Goal: Information Seeking & Learning: Find specific fact

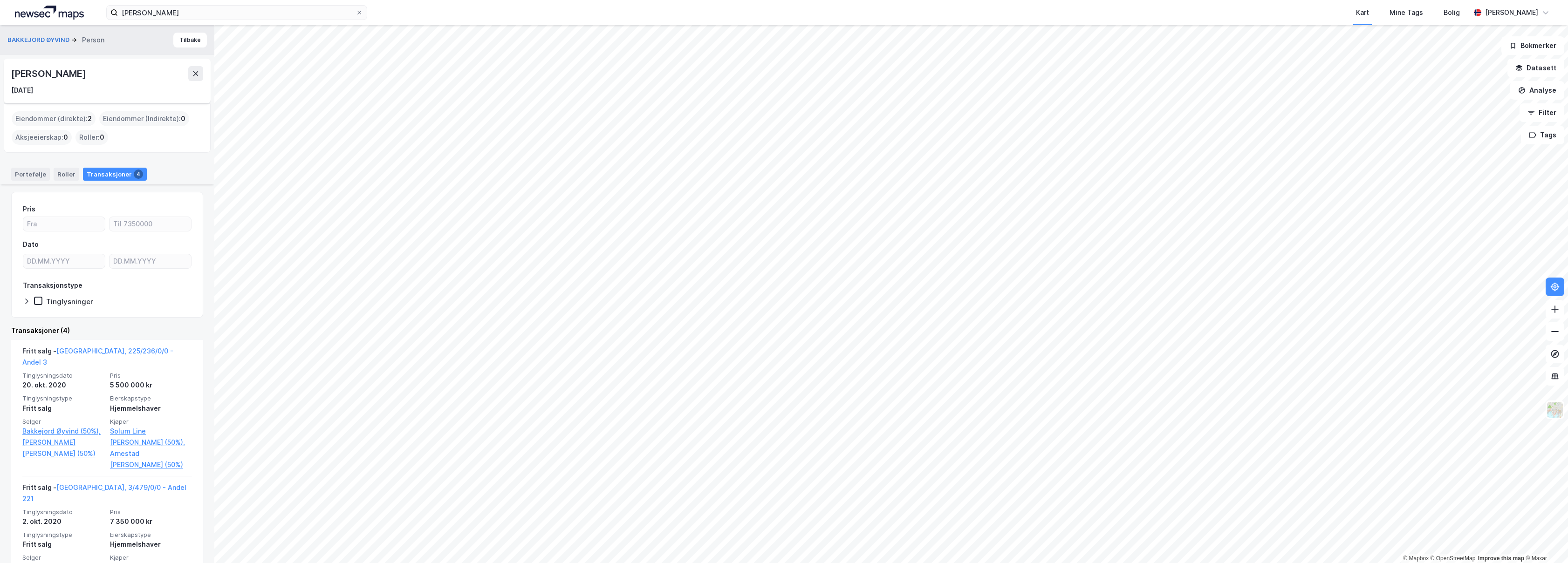
scroll to position [244, 0]
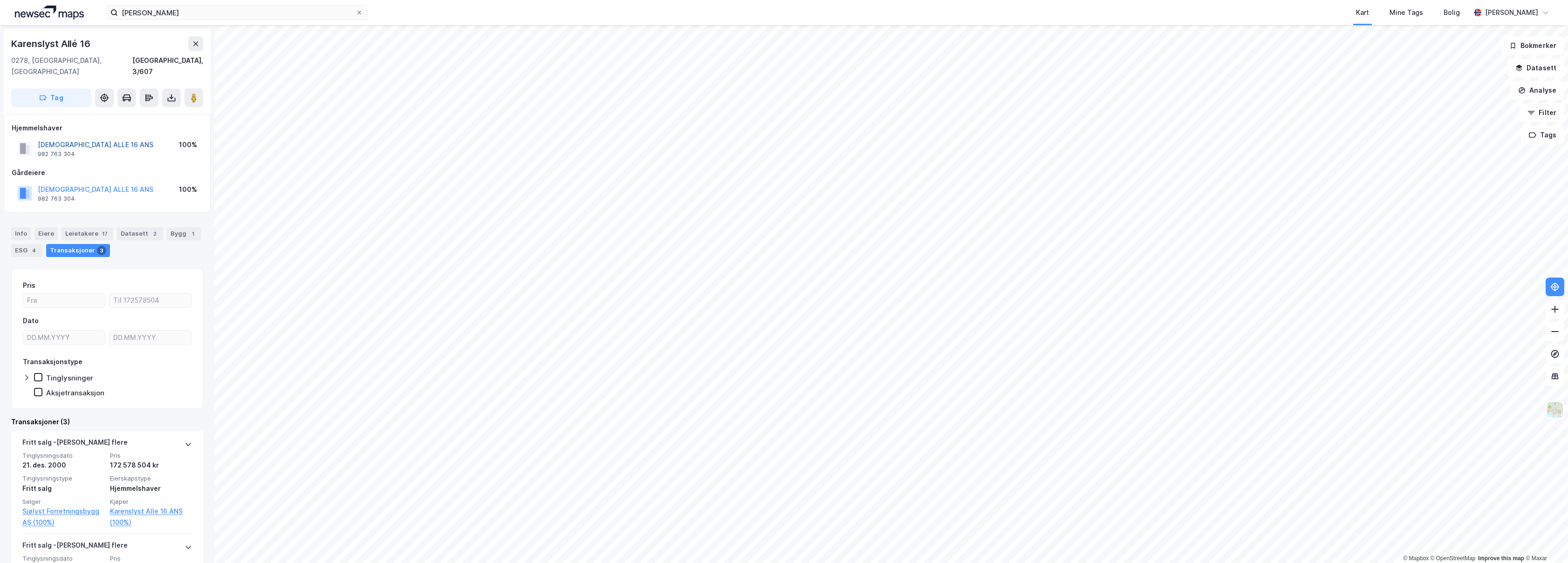
click at [0, 0] on button "[DEMOGRAPHIC_DATA] ALLE 16 ANS" at bounding box center [0, 0] width 0 height 0
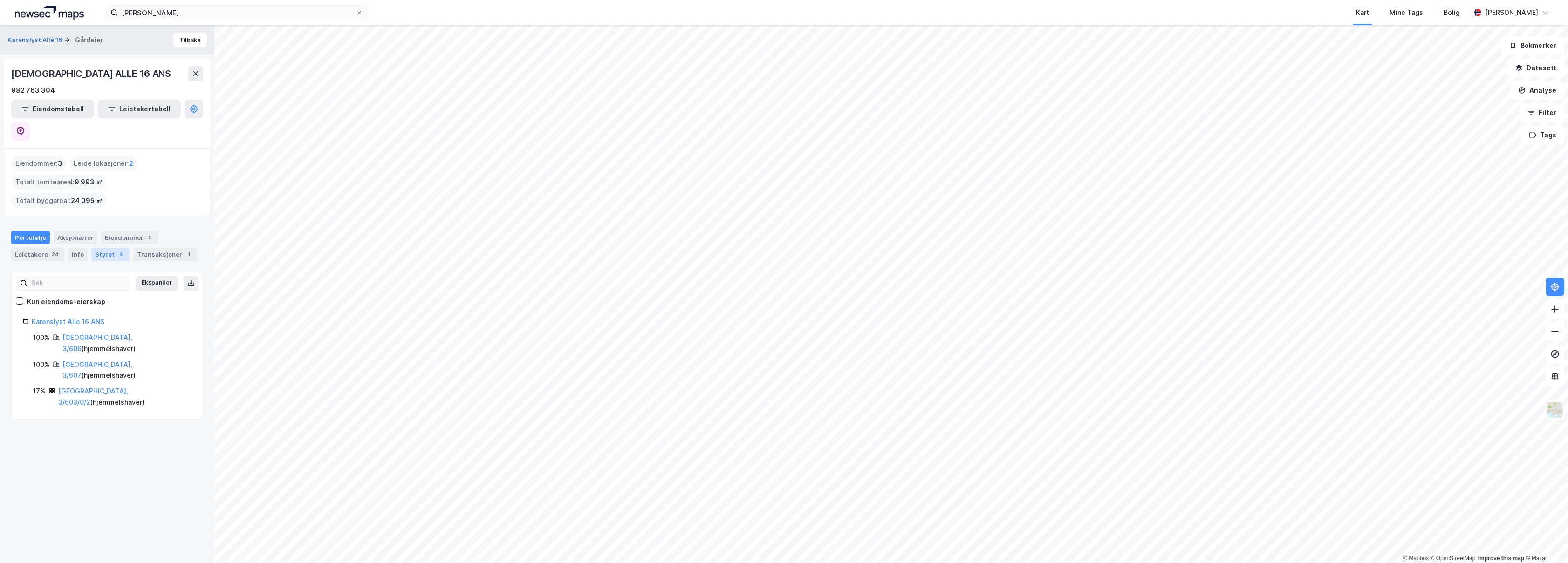
click at [102, 248] on div "Styret 4" at bounding box center [110, 254] width 38 height 13
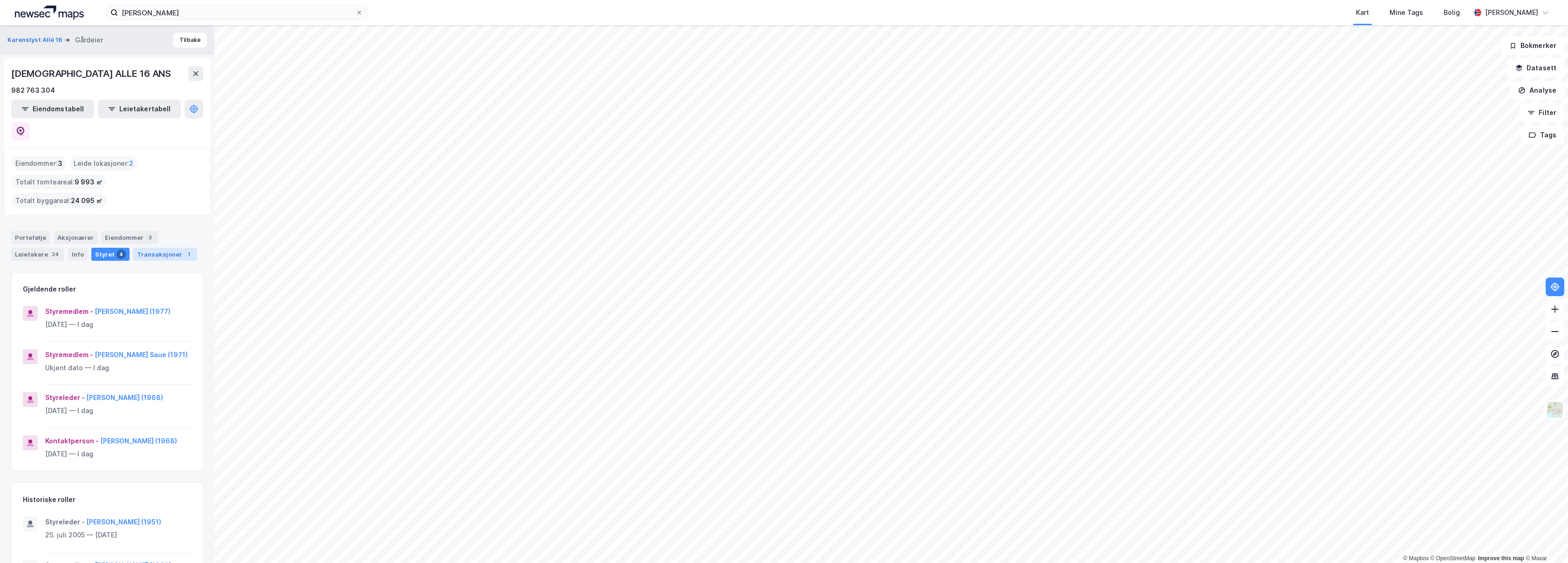
click at [149, 248] on div "Transaksjoner 1" at bounding box center [165, 254] width 64 height 13
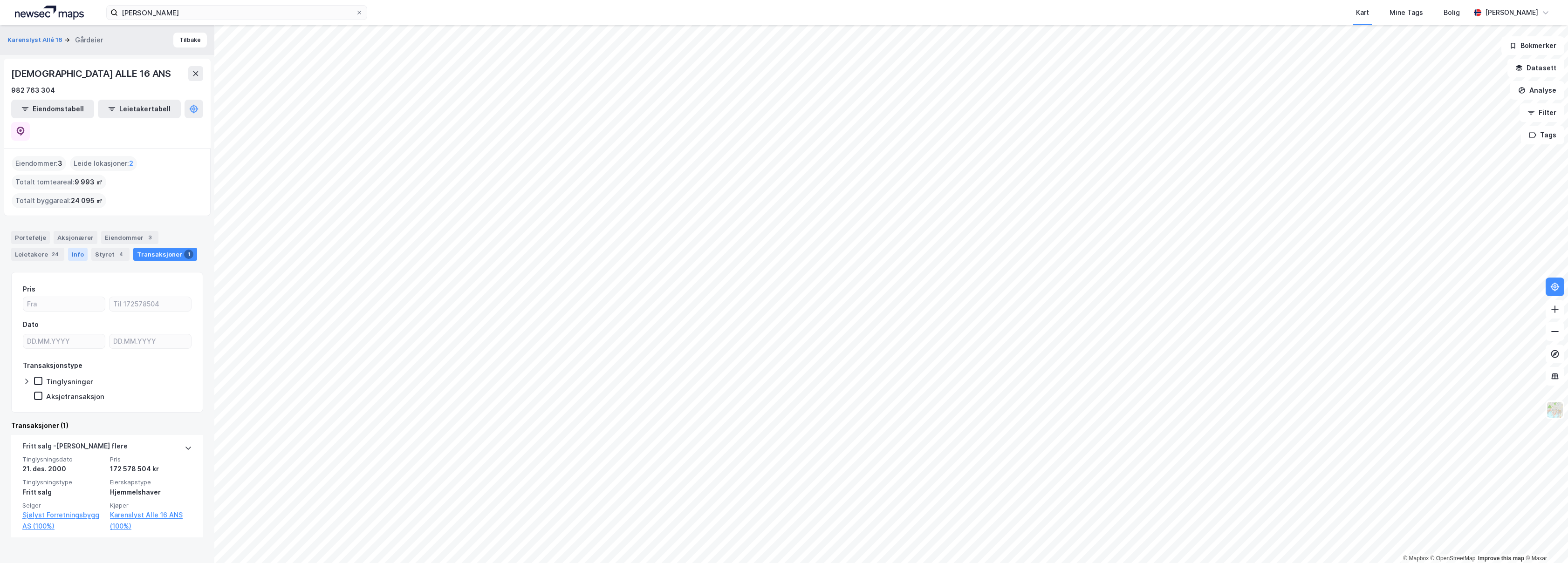
click at [76, 248] on div "Info" at bounding box center [78, 254] width 20 height 13
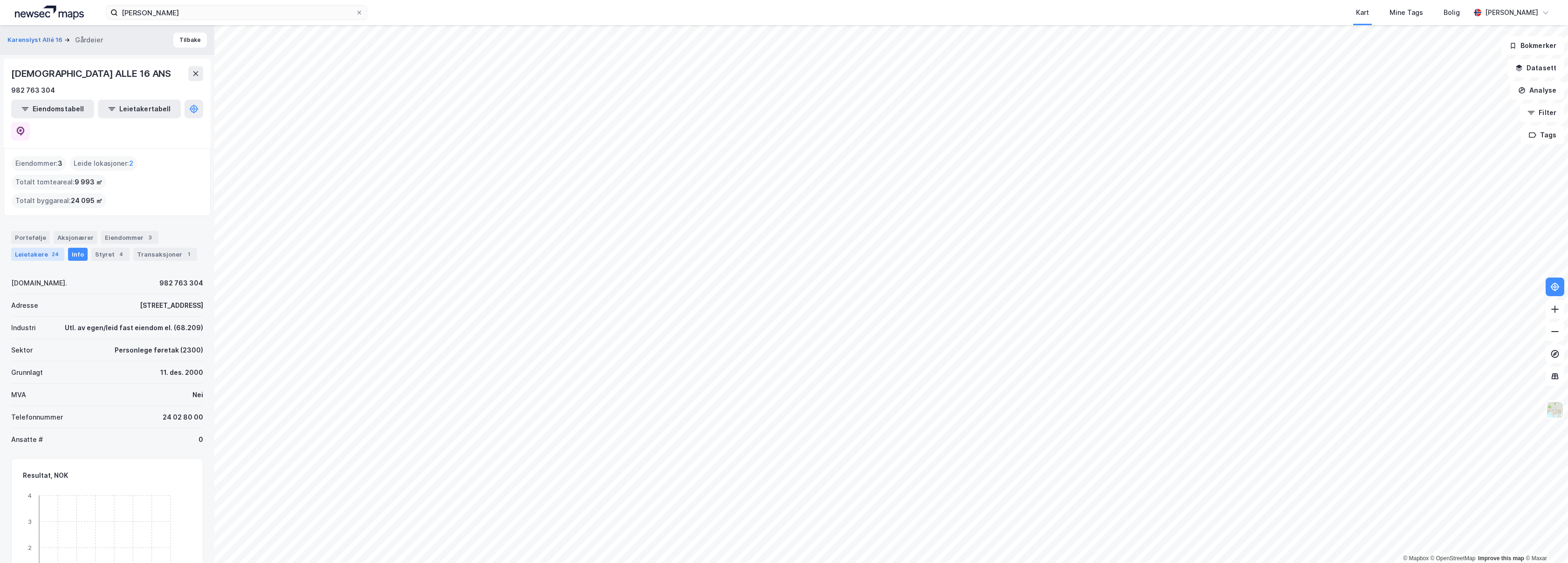
click at [45, 248] on div "Leietakere 24" at bounding box center [37, 254] width 53 height 13
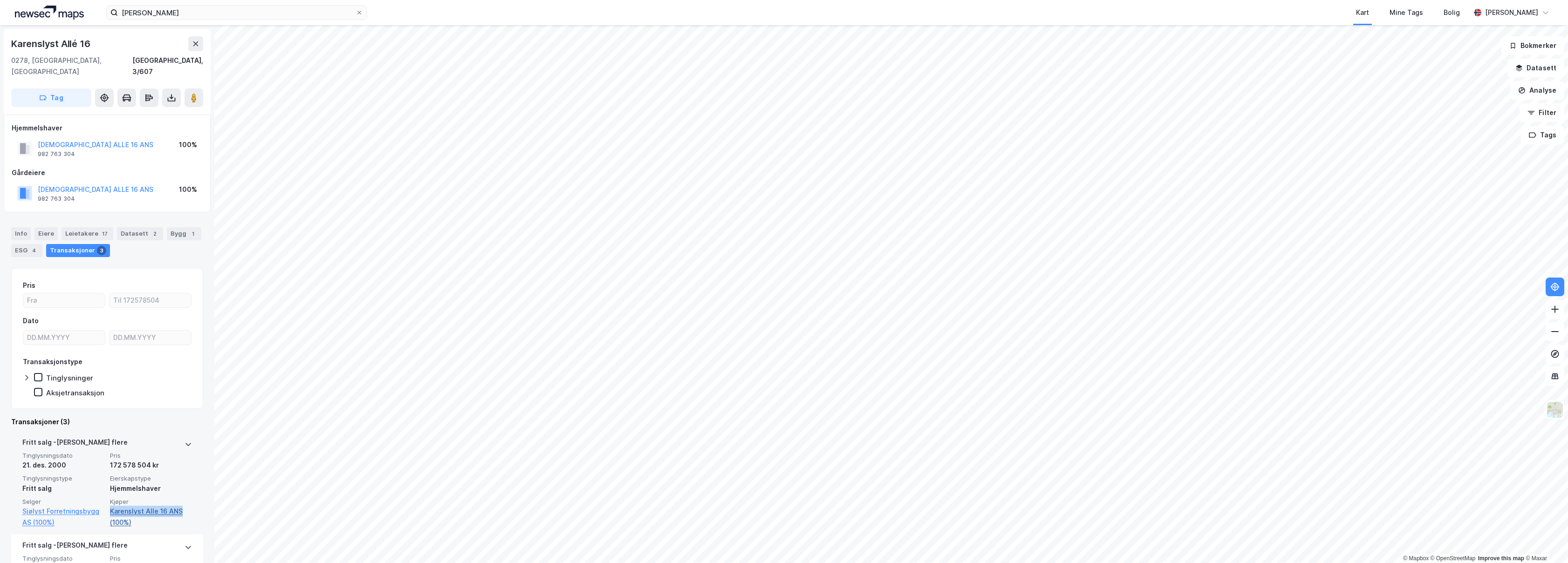
drag, startPoint x: 187, startPoint y: 503, endPoint x: 108, endPoint y: 505, distance: 79.0
click at [108, 505] on div "[PERSON_NAME] flere Tinglysningsdato 21. des. 2000 Pris 172 578 504 kr Tinglysn…" at bounding box center [107, 483] width 192 height 103
copy link "Karenslyst Alle 16 ANS"
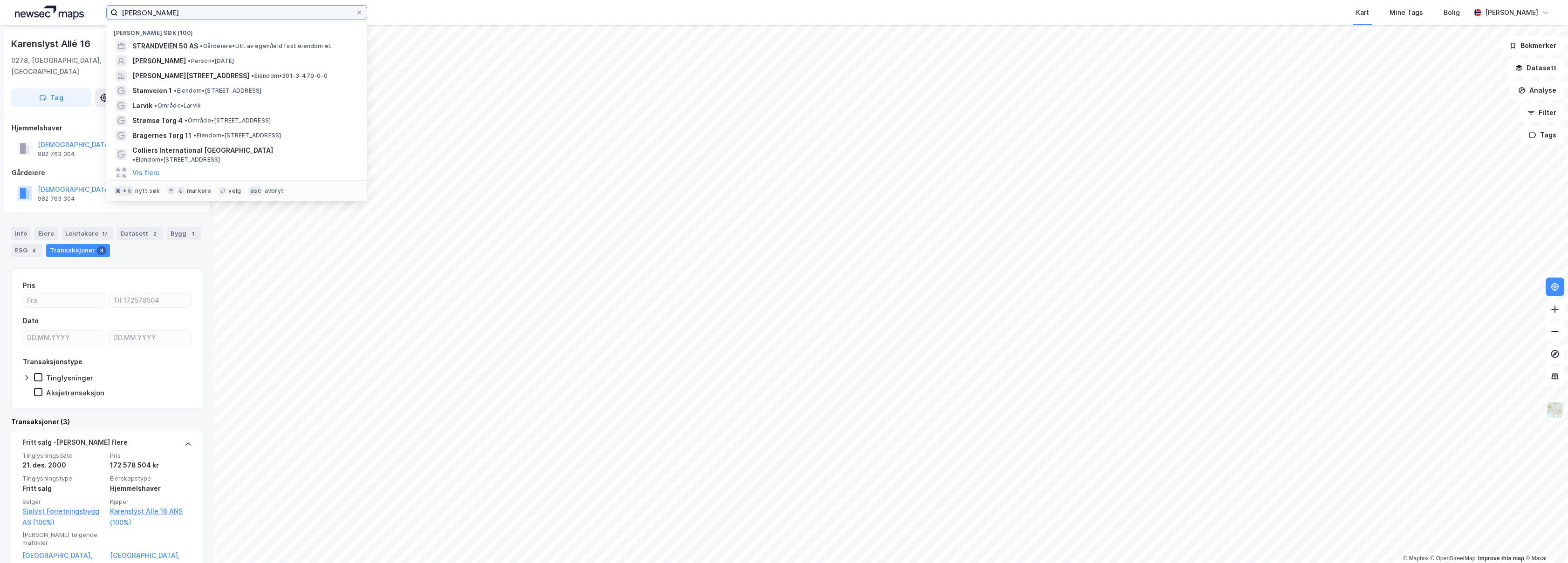
click at [279, 10] on input "[PERSON_NAME]" at bounding box center [236, 12] width 238 height 14
paste input "[STREET_ADDRESS] D"
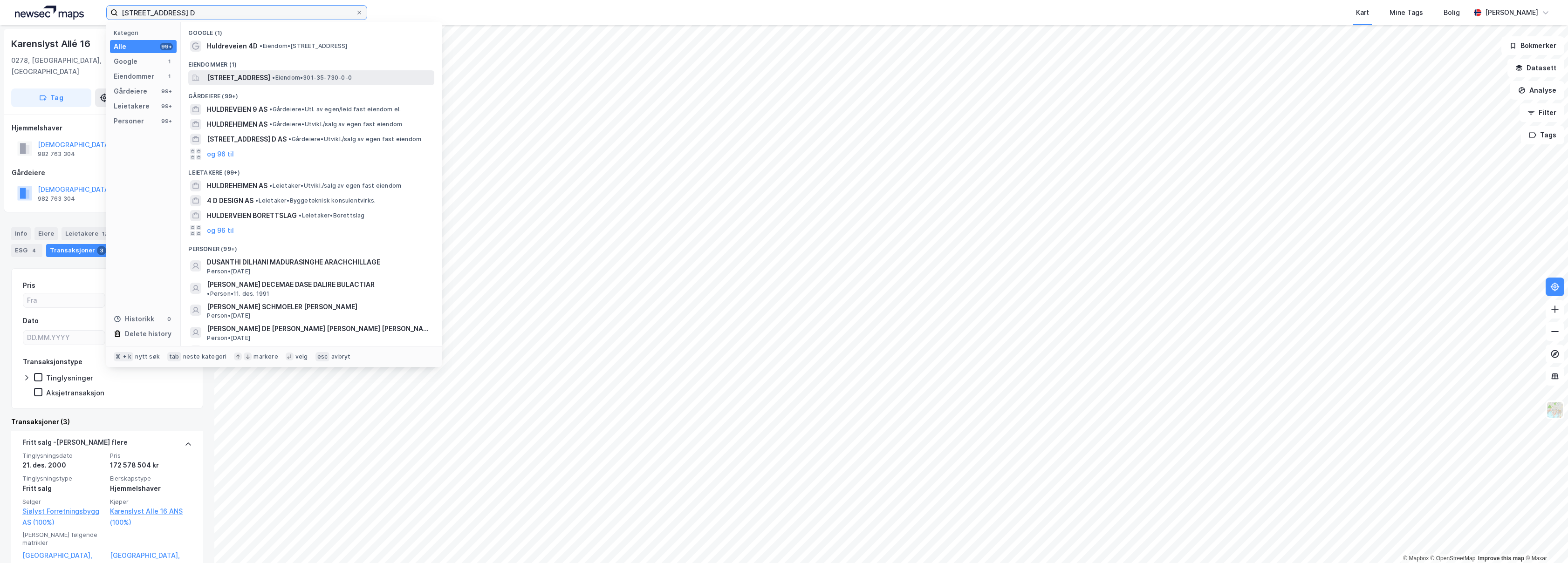
type input "[STREET_ADDRESS] D"
click at [270, 80] on span "[STREET_ADDRESS]" at bounding box center [239, 78] width 64 height 11
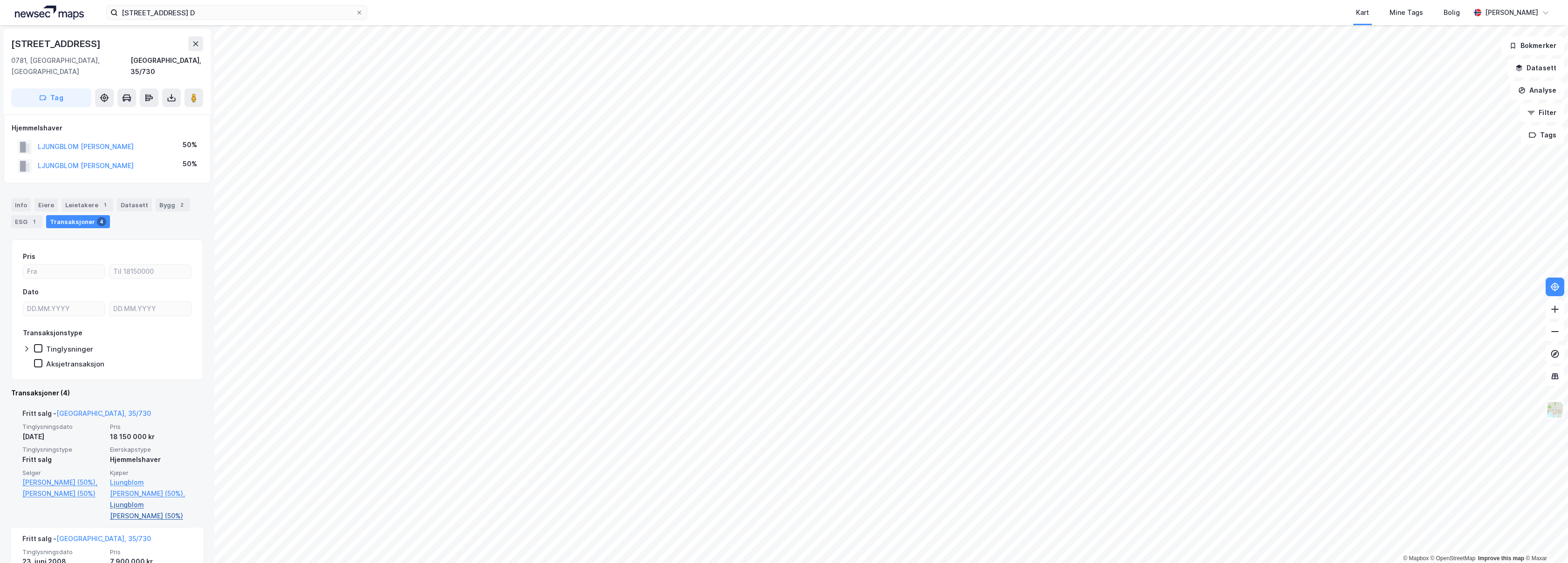
click at [157, 499] on link "Ljungblom [PERSON_NAME] (50%)" at bounding box center [151, 510] width 82 height 23
click at [155, 477] on link "Ljungblom [PERSON_NAME] (50%)," at bounding box center [151, 488] width 82 height 23
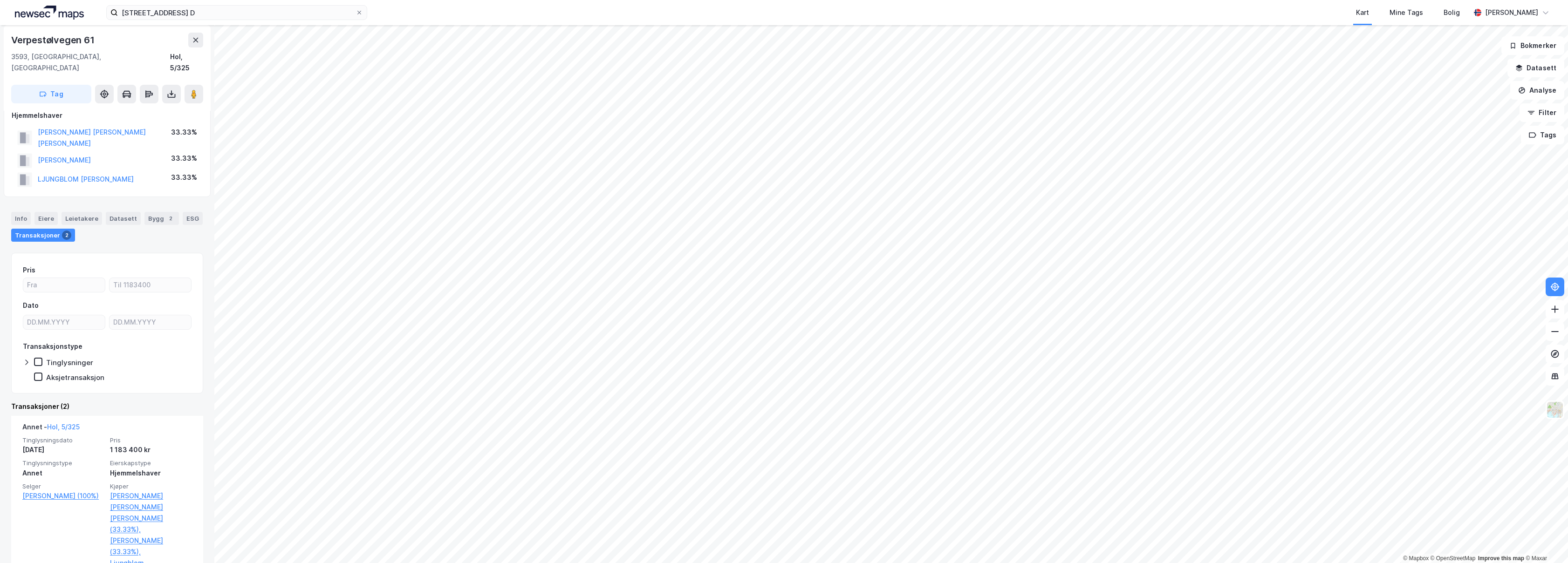
scroll to position [127, 0]
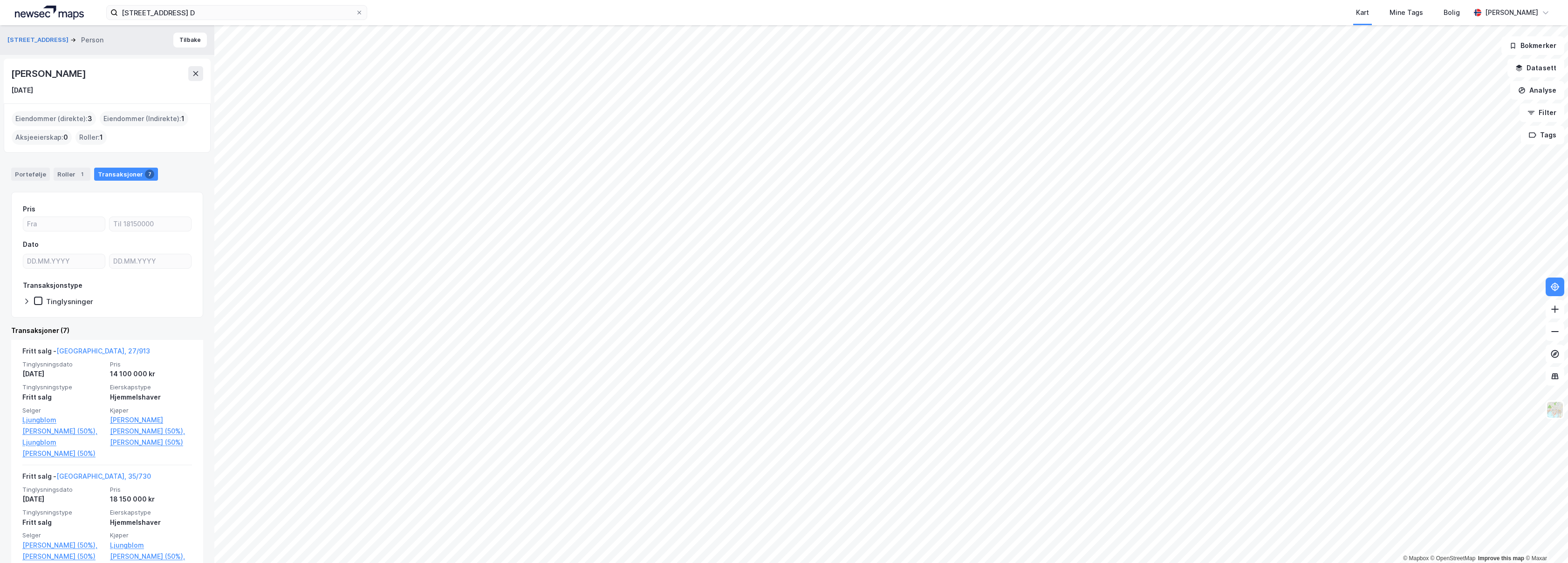
drag, startPoint x: 133, startPoint y: 72, endPoint x: 2, endPoint y: 75, distance: 131.0
click at [2, 75] on div "[STREET_ADDRESS] Person [PERSON_NAME] [DATE] Eiendommer (direkte) : 3 Eiendomme…" at bounding box center [107, 294] width 214 height 538
copy div "[PERSON_NAME]"
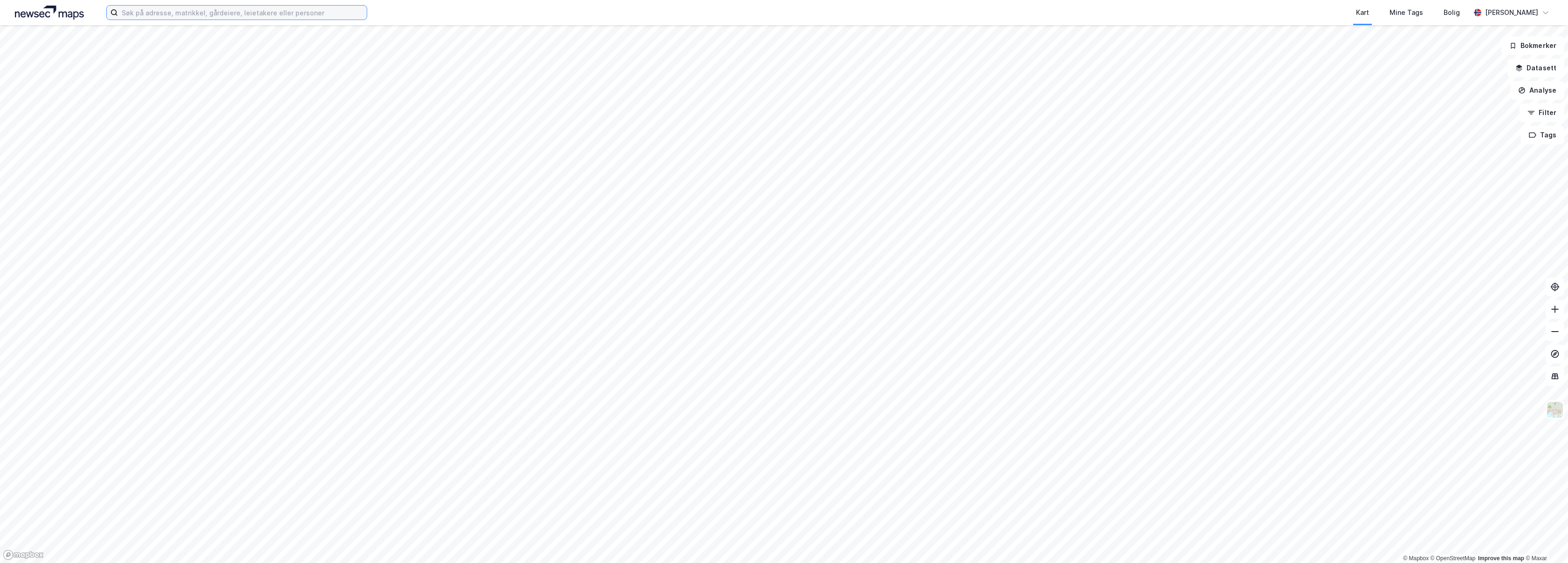
click at [231, 14] on input at bounding box center [242, 12] width 249 height 14
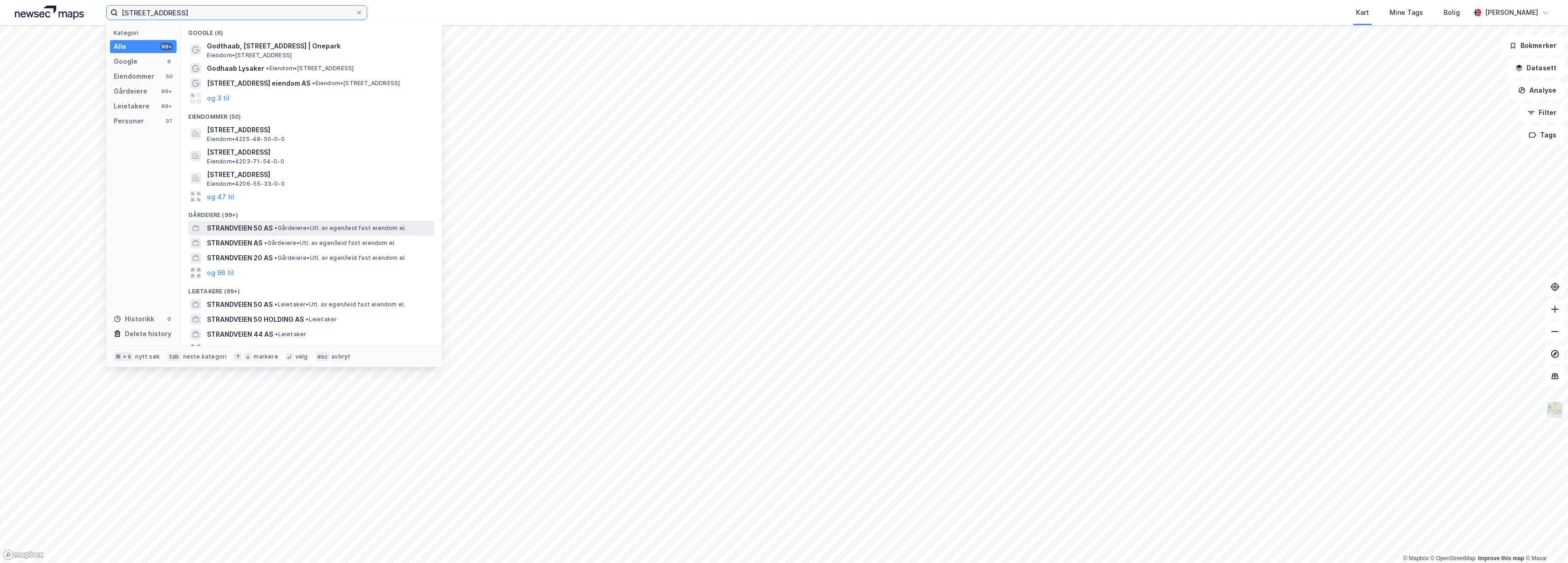
type input "Strandveien 50"
click at [304, 233] on div "STRANDVEIEN 50 AS • Gårdeiere • Utl. av egen/leid fast eiendom el." at bounding box center [320, 227] width 225 height 11
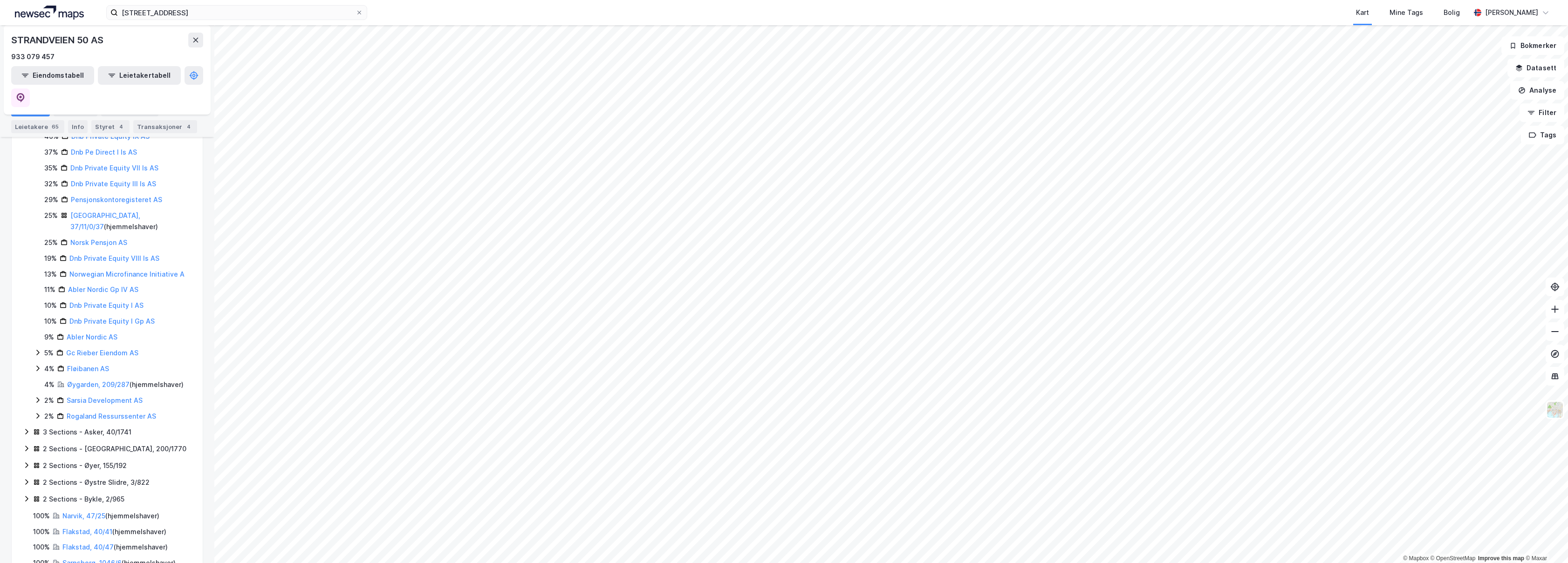
scroll to position [1934, 0]
